Goal: Find specific page/section

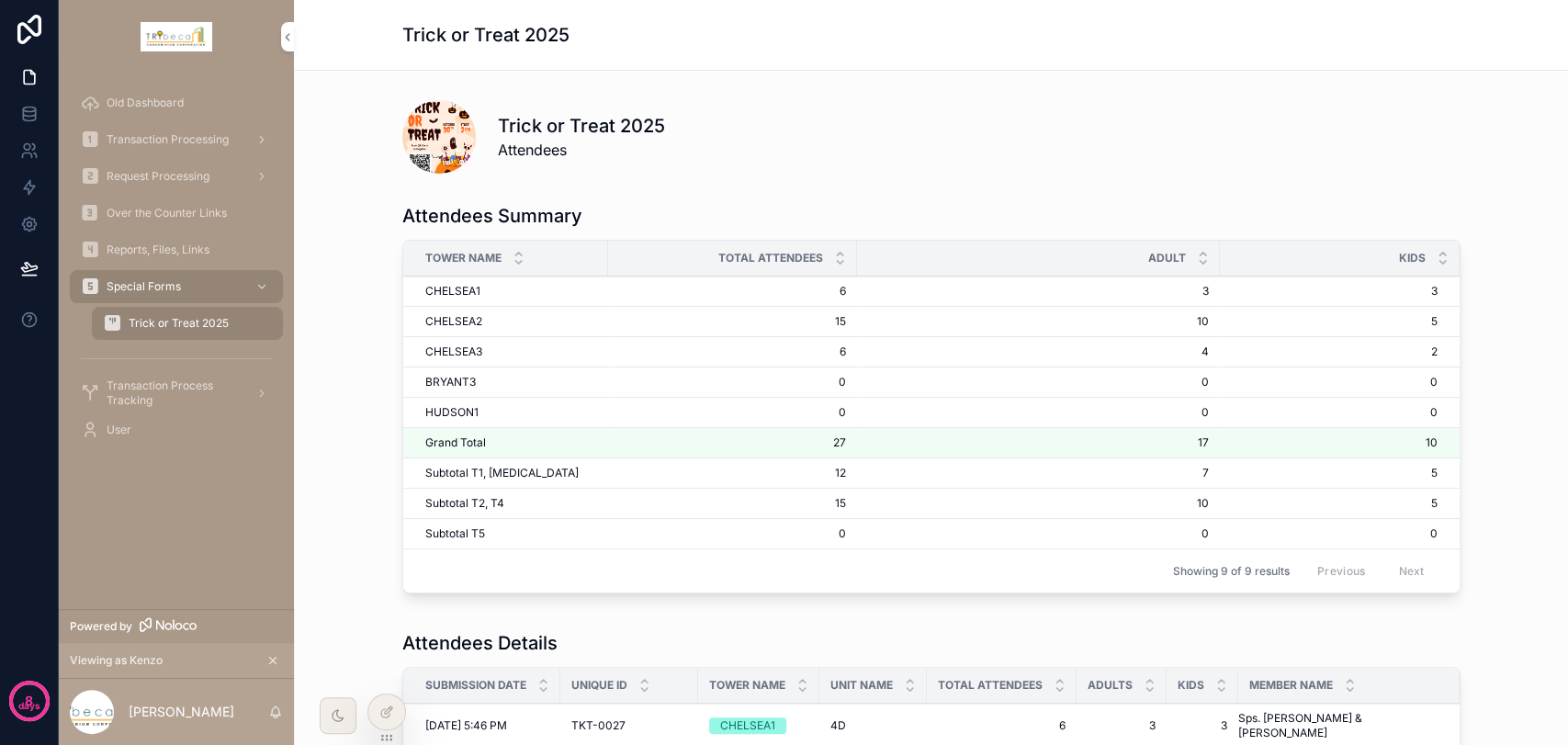
scroll to position [150, 0]
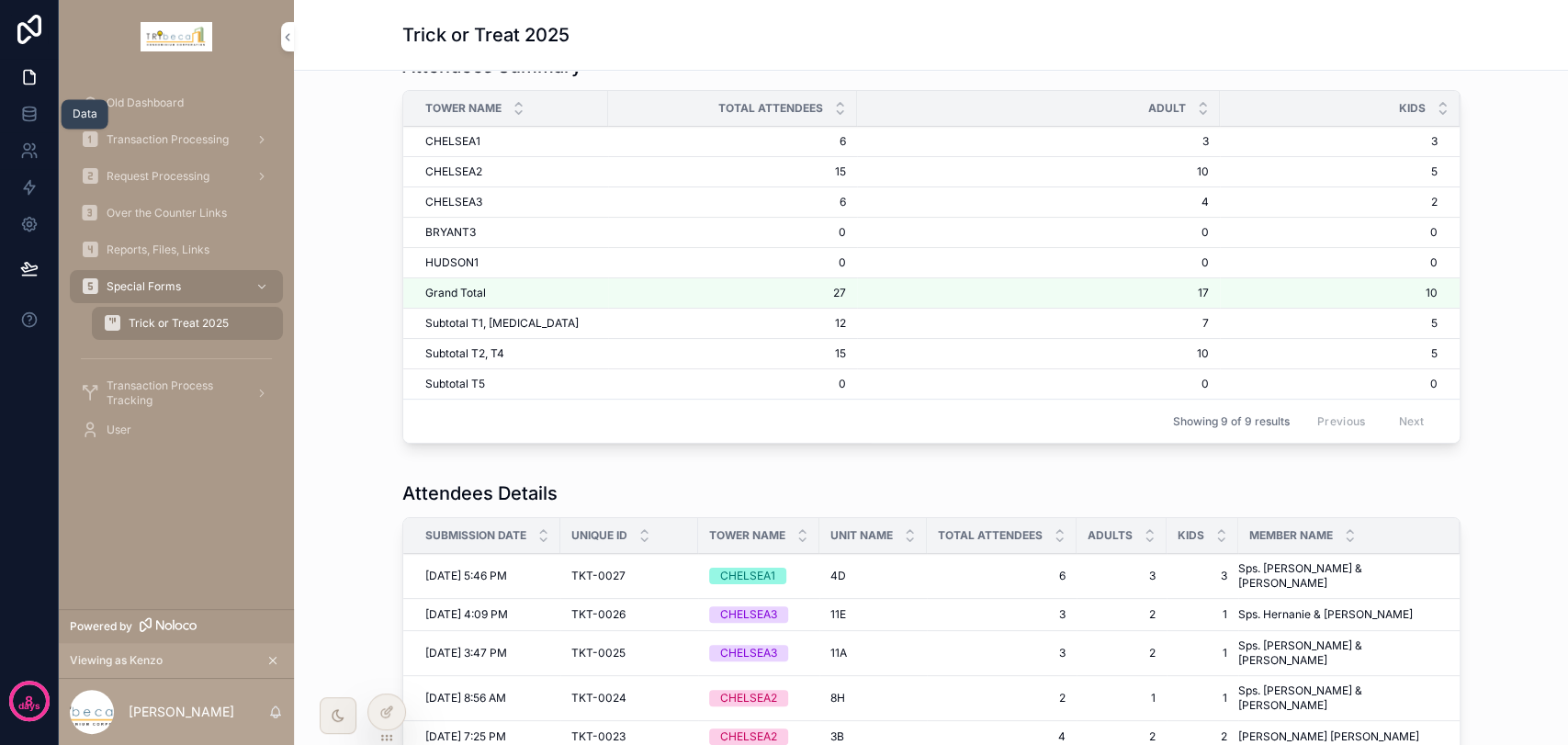
click at [35, 124] on link at bounding box center [29, 114] width 58 height 36
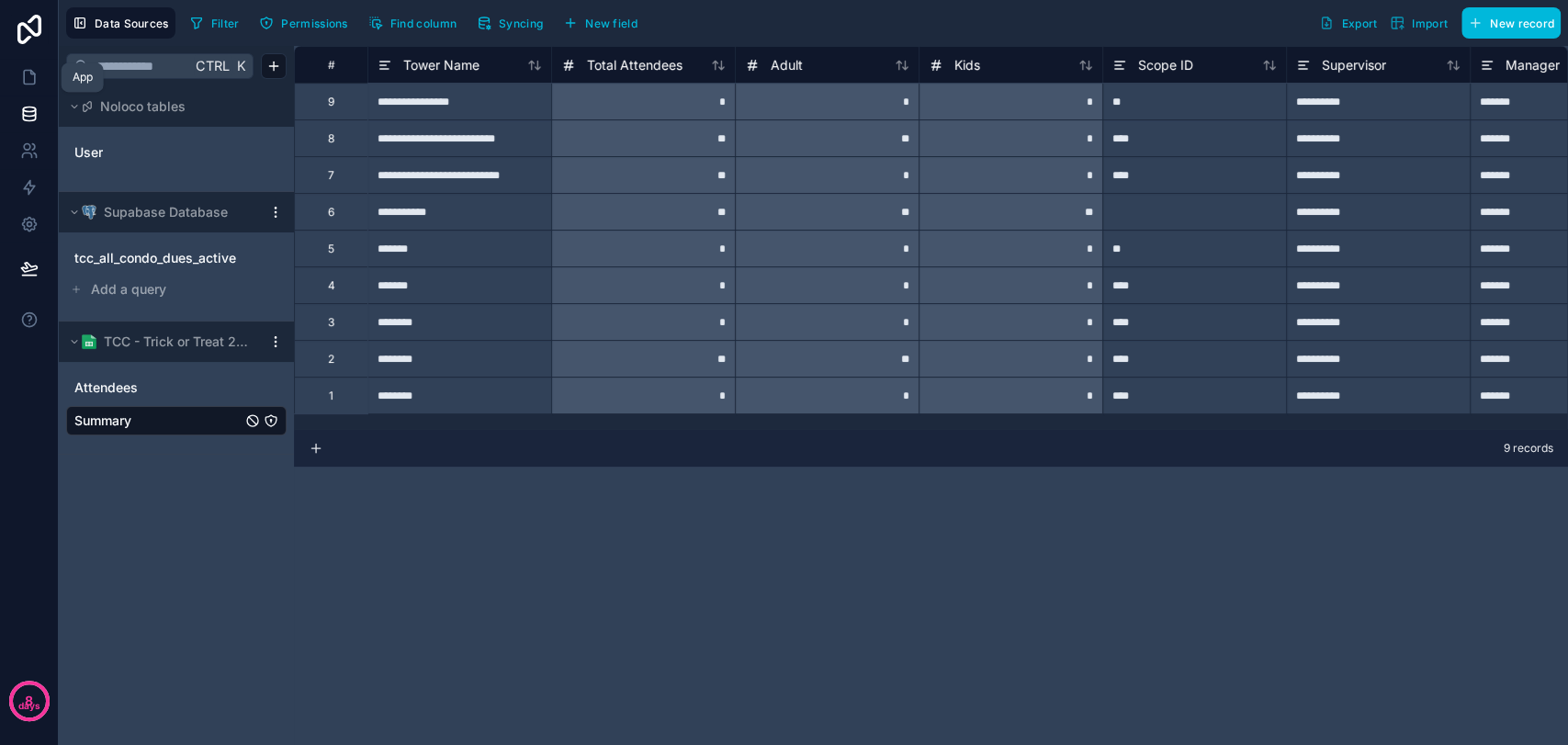
click at [28, 78] on icon at bounding box center [29, 76] width 18 height 18
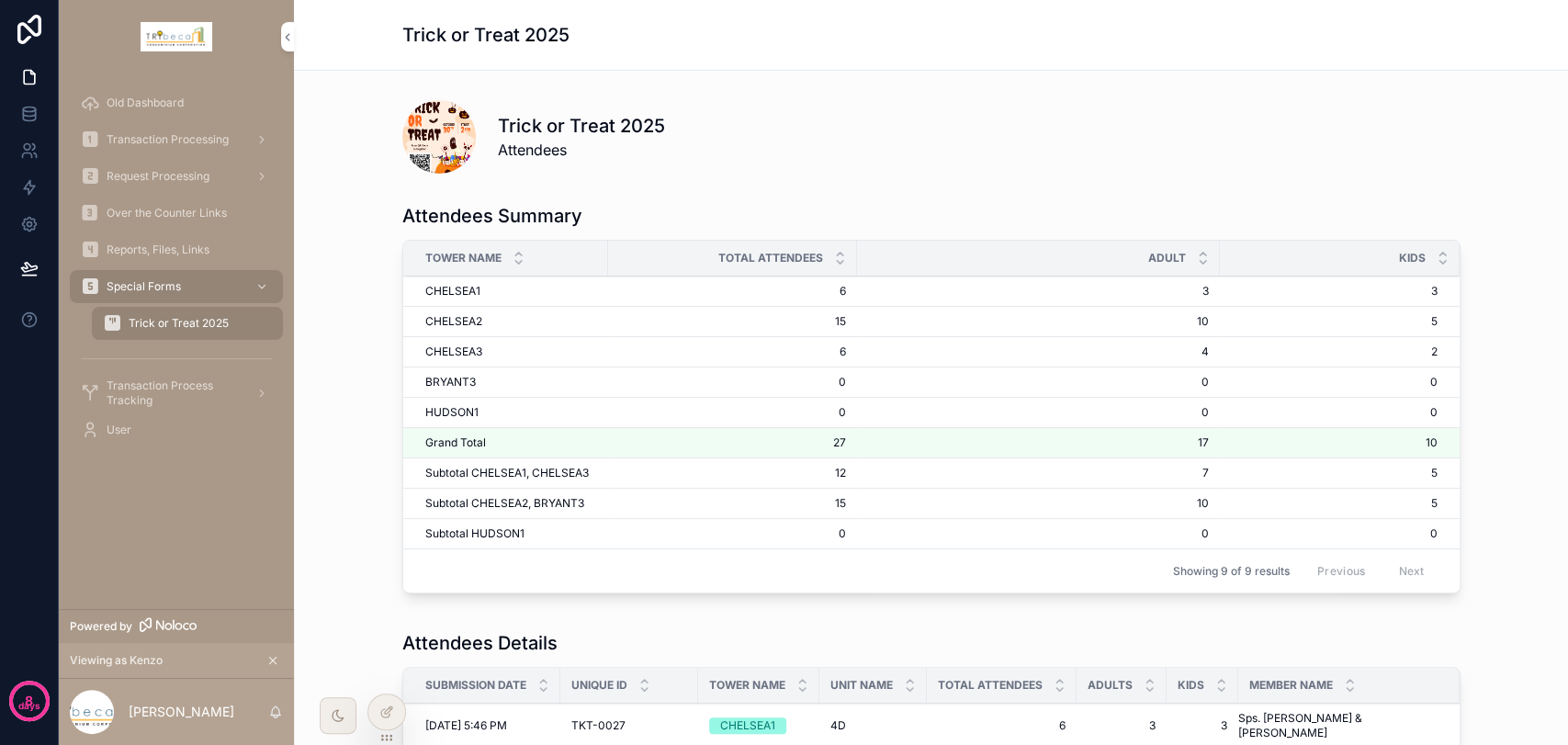
scroll to position [102, 0]
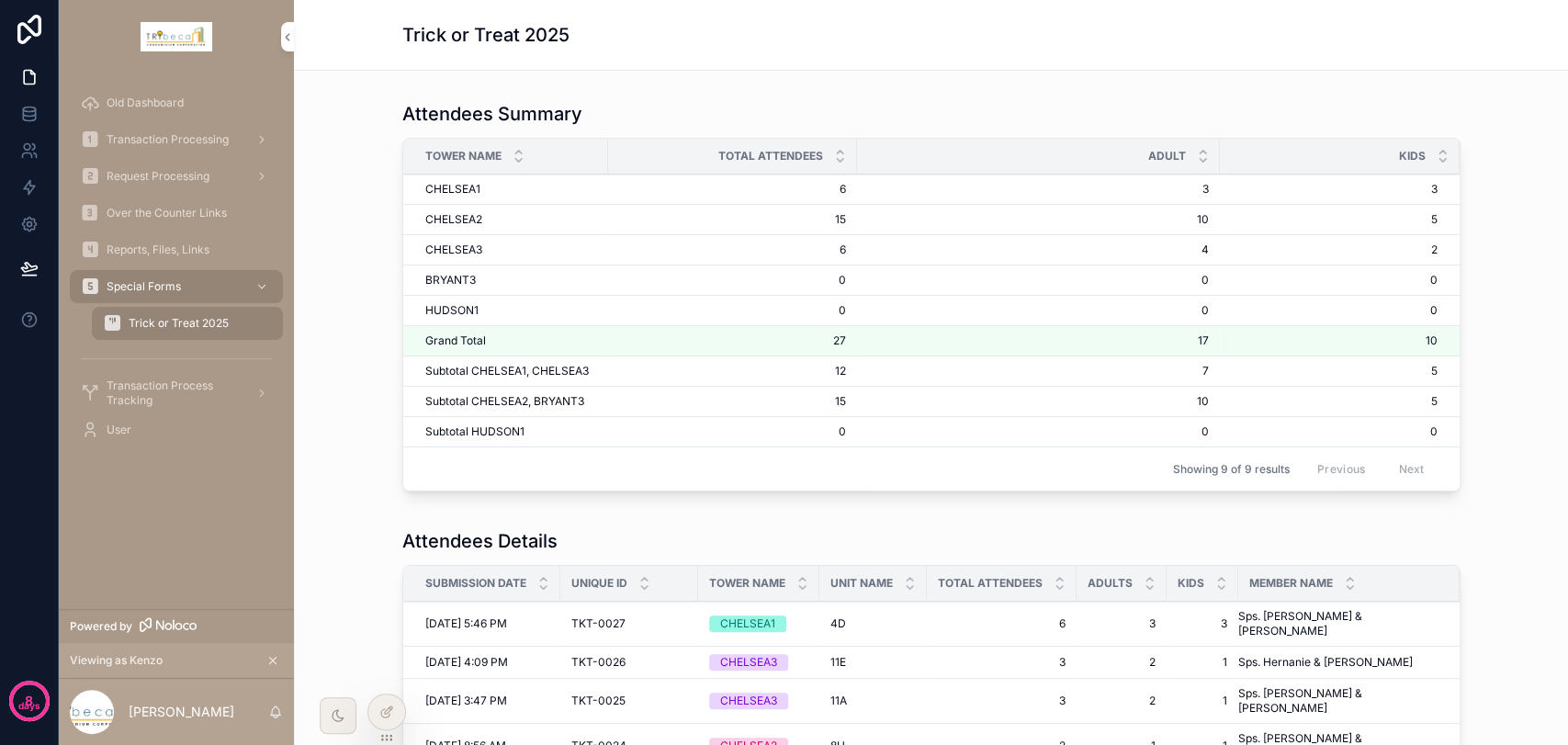
click at [134, 130] on div "Transaction Processing" at bounding box center [177, 139] width 191 height 30
